Goal: Task Accomplishment & Management: Manage account settings

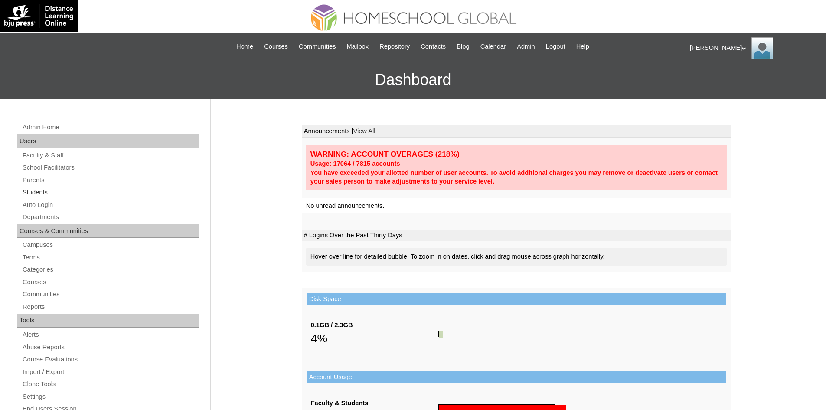
click at [48, 193] on link "Students" at bounding box center [111, 192] width 178 height 11
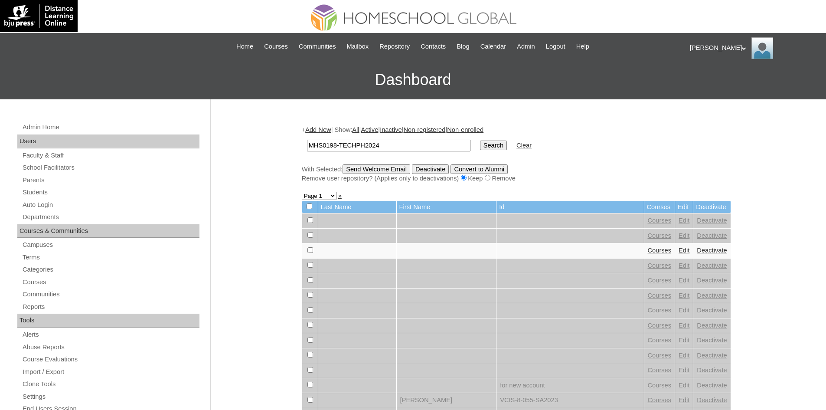
type input "MHS0198-TECHPH2024"
click at [476, 137] on td "Search" at bounding box center [494, 145] width 36 height 20
click at [480, 144] on input "Search" at bounding box center [493, 145] width 27 height 10
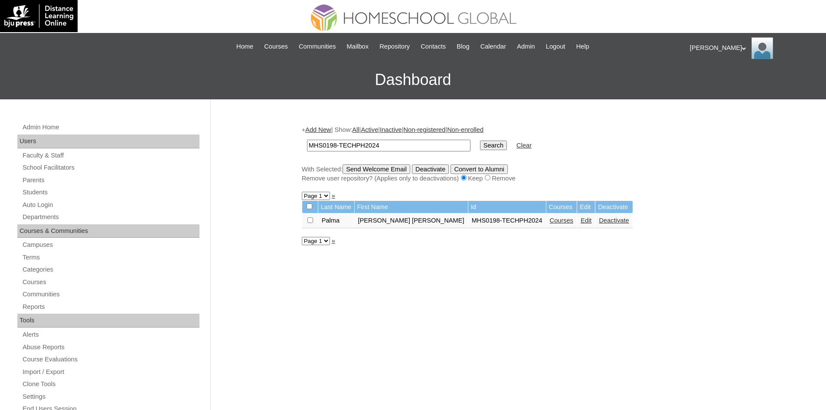
click at [550, 224] on link "Courses" at bounding box center [562, 220] width 24 height 7
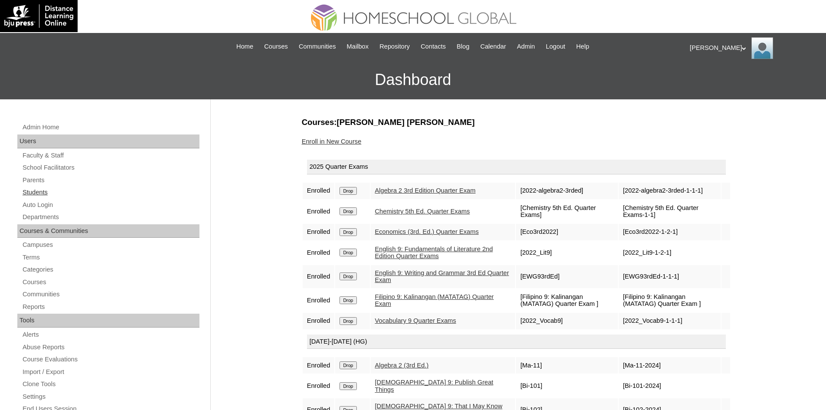
click at [35, 194] on link "Students" at bounding box center [111, 192] width 178 height 11
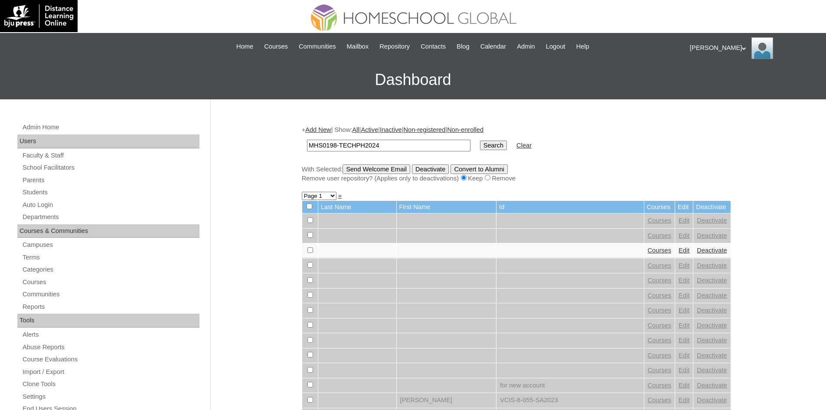
type input "MHS0198-TECHPH2024"
click at [480, 145] on input "Search" at bounding box center [493, 145] width 27 height 10
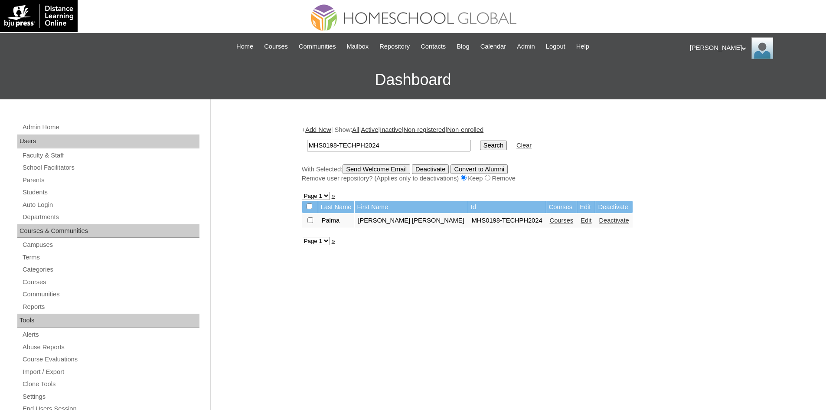
click at [581, 222] on link "Edit" at bounding box center [586, 220] width 11 height 7
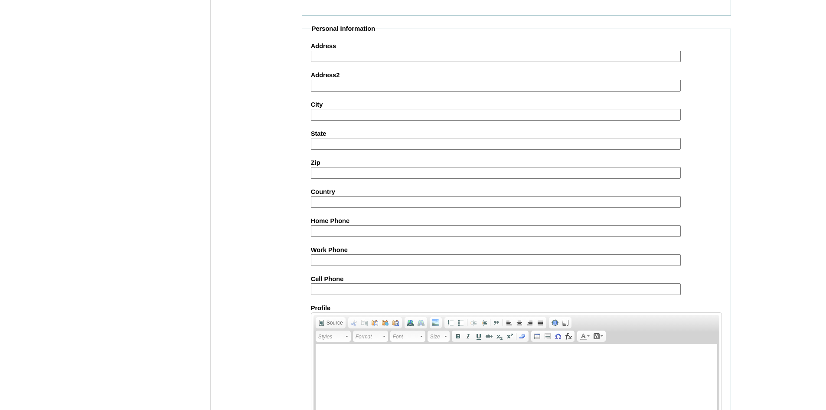
scroll to position [911, 0]
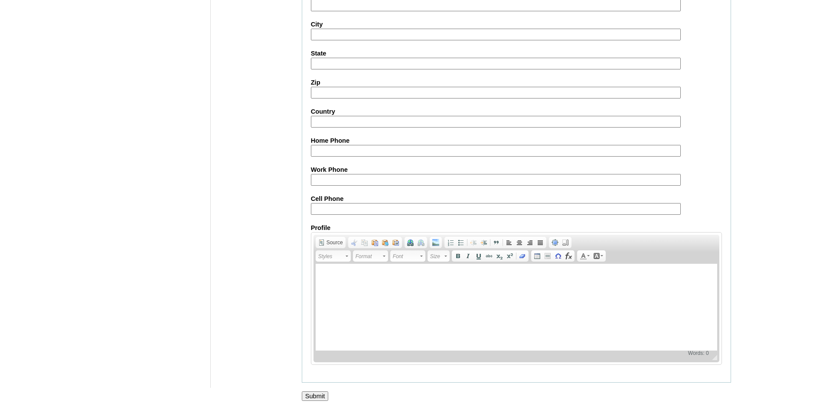
click at [321, 396] on input "Submit" at bounding box center [315, 396] width 27 height 10
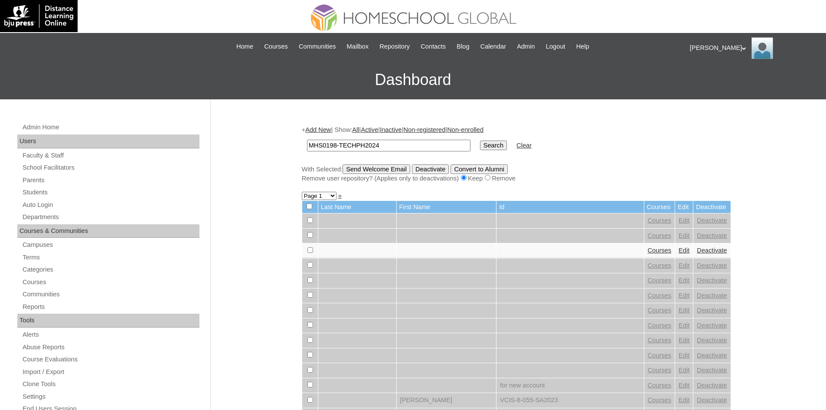
type input "MHS0198-TECHPH2024"
click at [480, 146] on input "Search" at bounding box center [493, 145] width 27 height 10
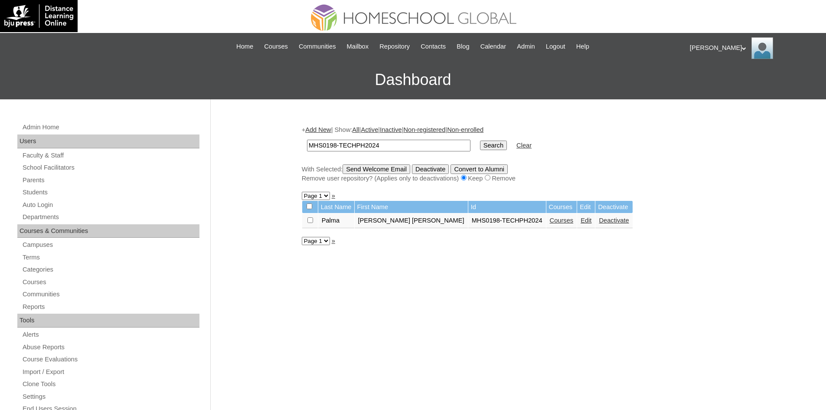
click at [550, 222] on link "Courses" at bounding box center [562, 220] width 24 height 7
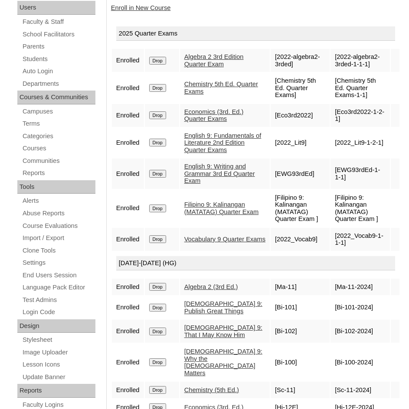
scroll to position [135, 0]
